Goal: Task Accomplishment & Management: Use online tool/utility

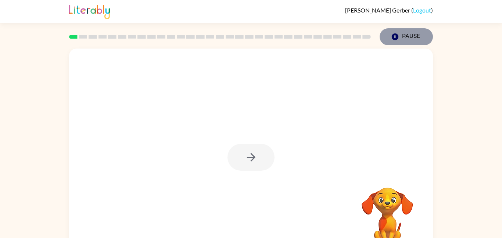
click at [420, 39] on button "Pause Pause" at bounding box center [406, 36] width 53 height 17
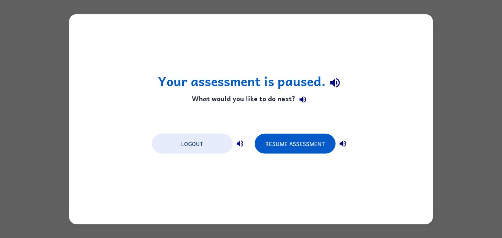
click at [445, 120] on div "Your assessment is paused. What would you like to do next? Logout Resume Assess…" at bounding box center [251, 119] width 502 height 238
click at [302, 142] on button "Resume Assessment" at bounding box center [295, 144] width 81 height 20
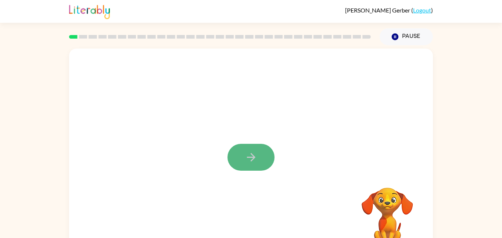
click at [242, 161] on button "button" at bounding box center [251, 157] width 47 height 27
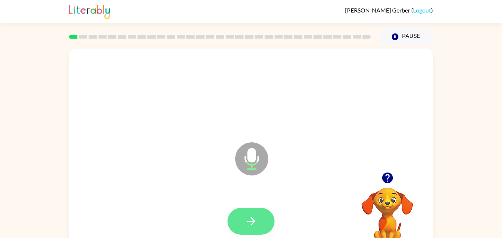
click at [257, 226] on icon "button" at bounding box center [251, 221] width 13 height 13
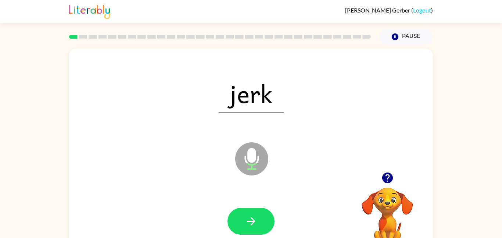
click at [257, 228] on button "button" at bounding box center [251, 221] width 47 height 27
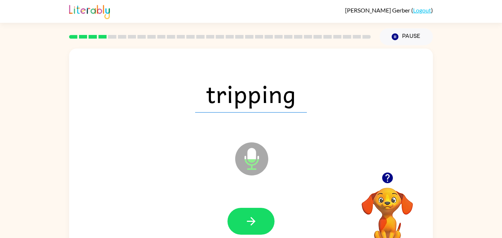
click at [257, 228] on button "button" at bounding box center [251, 221] width 47 height 27
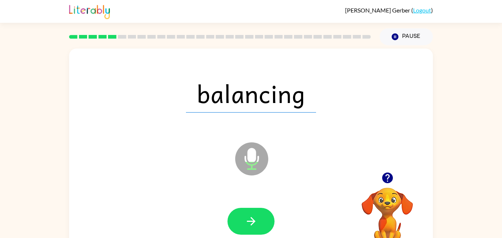
click at [257, 228] on button "button" at bounding box center [251, 221] width 47 height 27
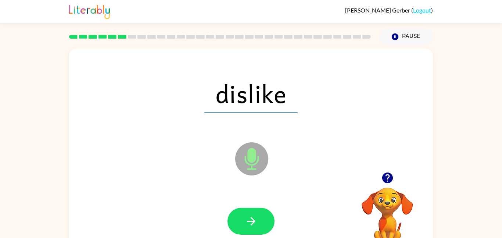
click at [257, 228] on button "button" at bounding box center [251, 221] width 47 height 27
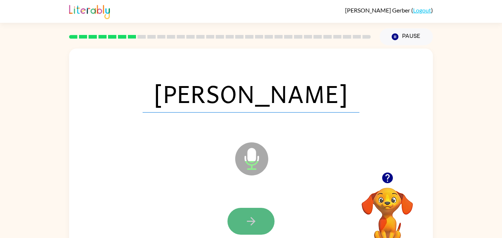
click at [258, 229] on button "button" at bounding box center [251, 221] width 47 height 27
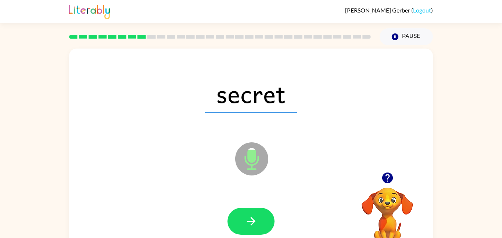
click at [258, 229] on button "button" at bounding box center [251, 221] width 47 height 27
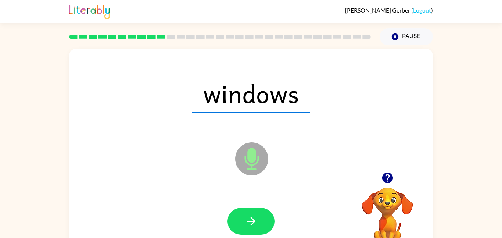
click at [258, 229] on button "button" at bounding box center [251, 221] width 47 height 27
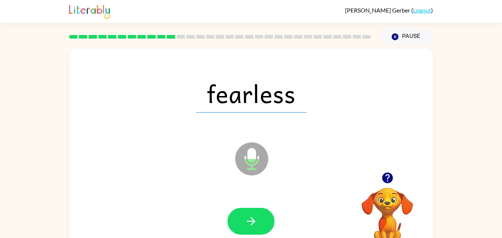
click at [258, 229] on button "button" at bounding box center [251, 221] width 47 height 27
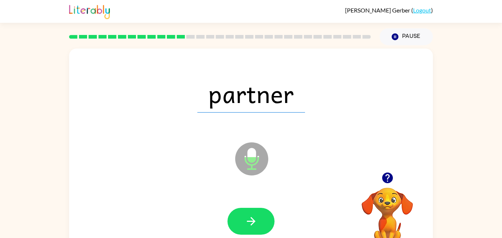
click at [258, 229] on button "button" at bounding box center [251, 221] width 47 height 27
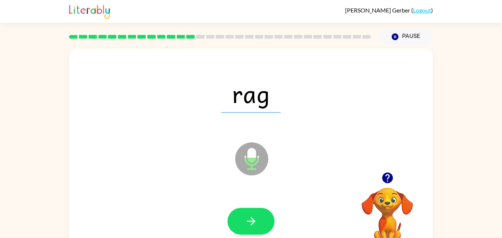
click at [258, 229] on button "button" at bounding box center [251, 221] width 47 height 27
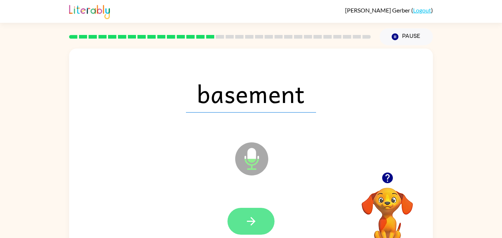
click at [258, 230] on button "button" at bounding box center [251, 221] width 47 height 27
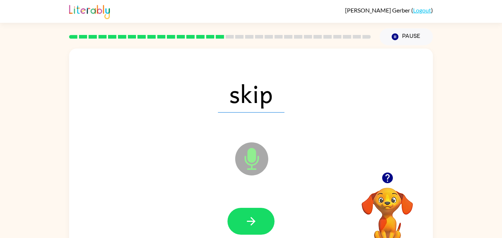
click at [258, 230] on button "button" at bounding box center [251, 221] width 47 height 27
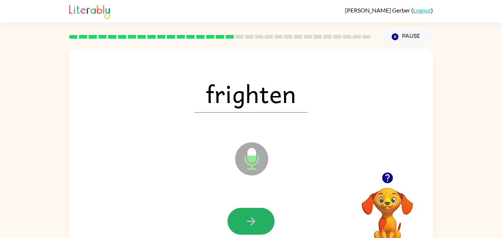
click at [258, 230] on button "button" at bounding box center [251, 221] width 47 height 27
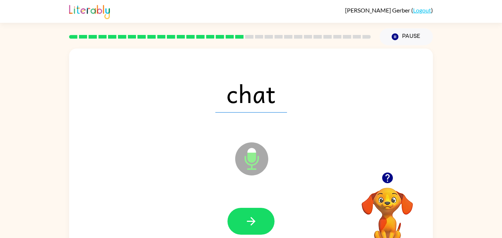
click at [258, 230] on button "button" at bounding box center [251, 221] width 47 height 27
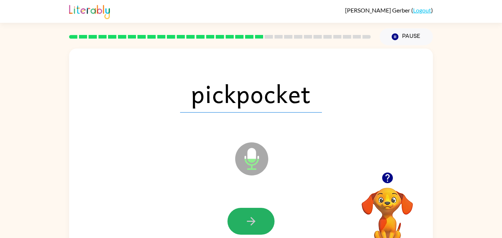
click at [258, 230] on button "button" at bounding box center [251, 221] width 47 height 27
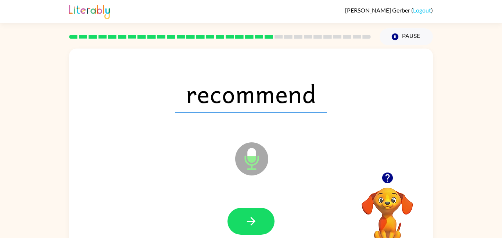
click at [258, 230] on button "button" at bounding box center [251, 221] width 47 height 27
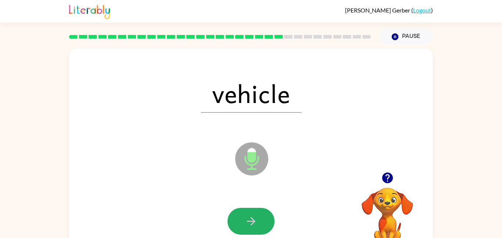
click at [258, 230] on button "button" at bounding box center [251, 221] width 47 height 27
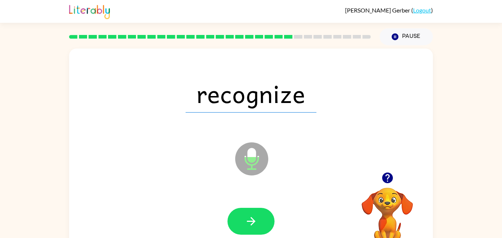
click at [258, 230] on button "button" at bounding box center [251, 221] width 47 height 27
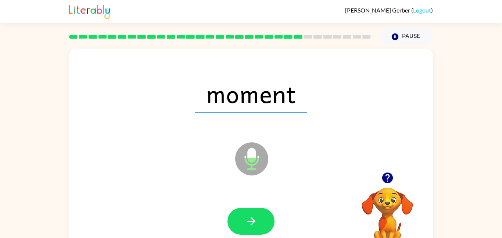
click at [258, 230] on button "button" at bounding box center [251, 221] width 47 height 27
